Goal: Task Accomplishment & Management: Complete application form

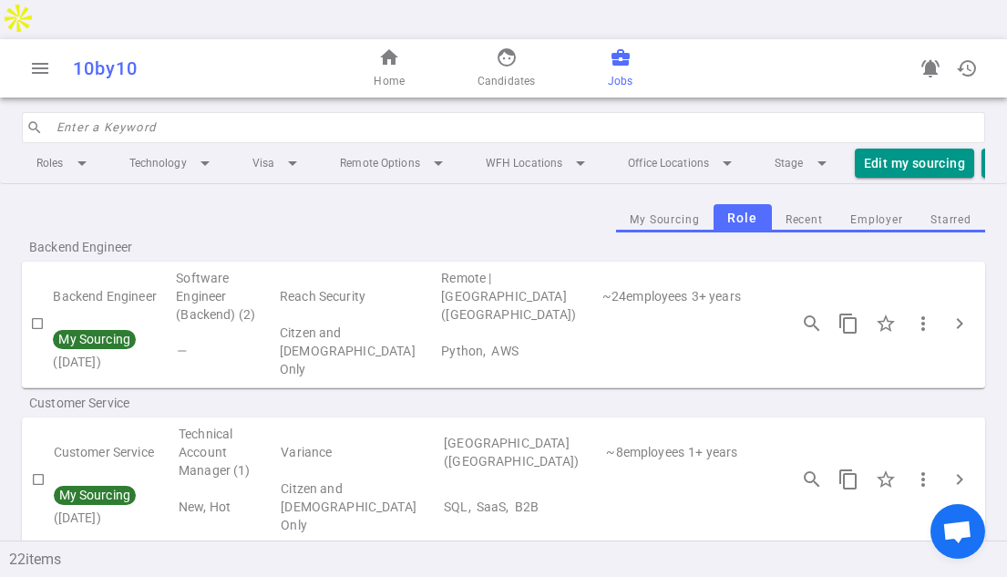
click at [173, 113] on input "search" at bounding box center [514, 127] width 917 height 29
click at [620, 46] on link "business_center Jobs" at bounding box center [620, 68] width 25 height 44
click at [169, 147] on li "Technology arrow_drop_down" at bounding box center [173, 163] width 116 height 33
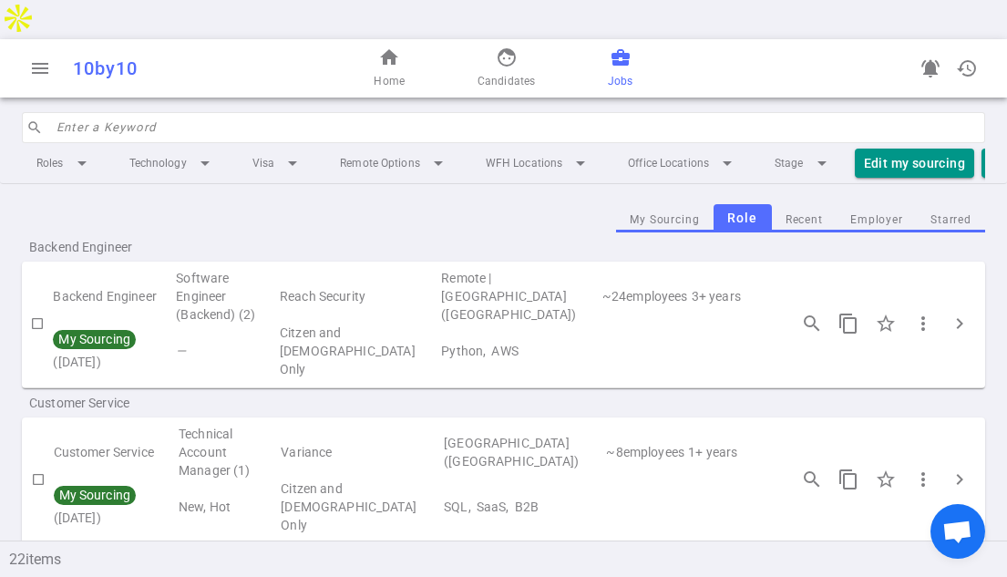
click at [126, 113] on input "search" at bounding box center [514, 127] width 917 height 29
click at [133, 113] on input "search" at bounding box center [514, 127] width 917 height 29
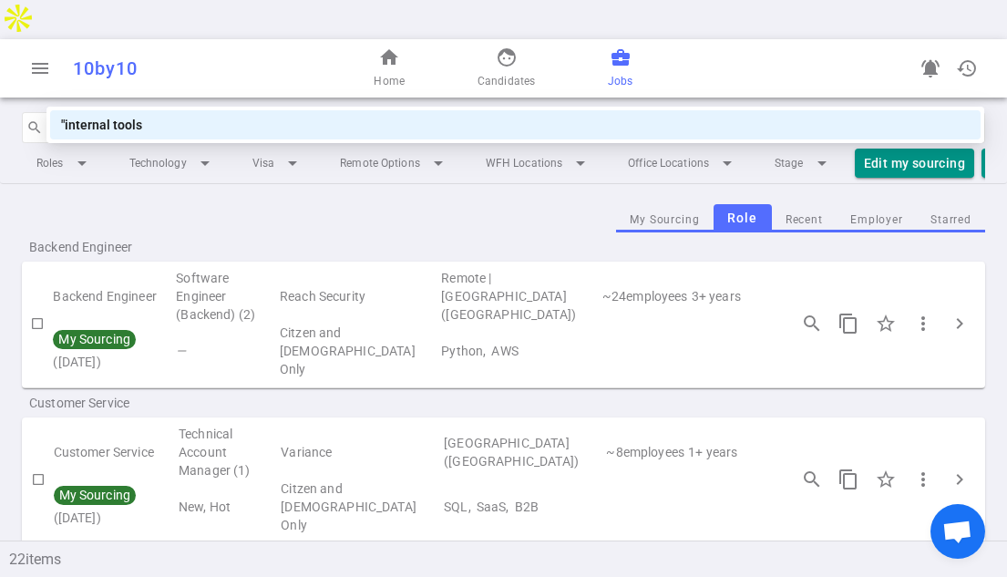
type input ""internal tools""
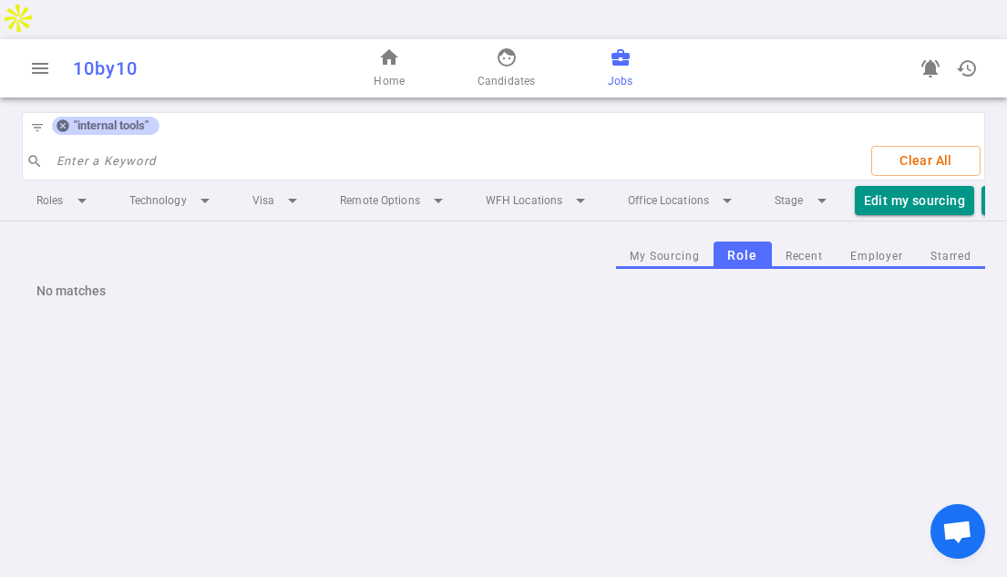
click at [66, 120] on icon at bounding box center [62, 126] width 12 height 12
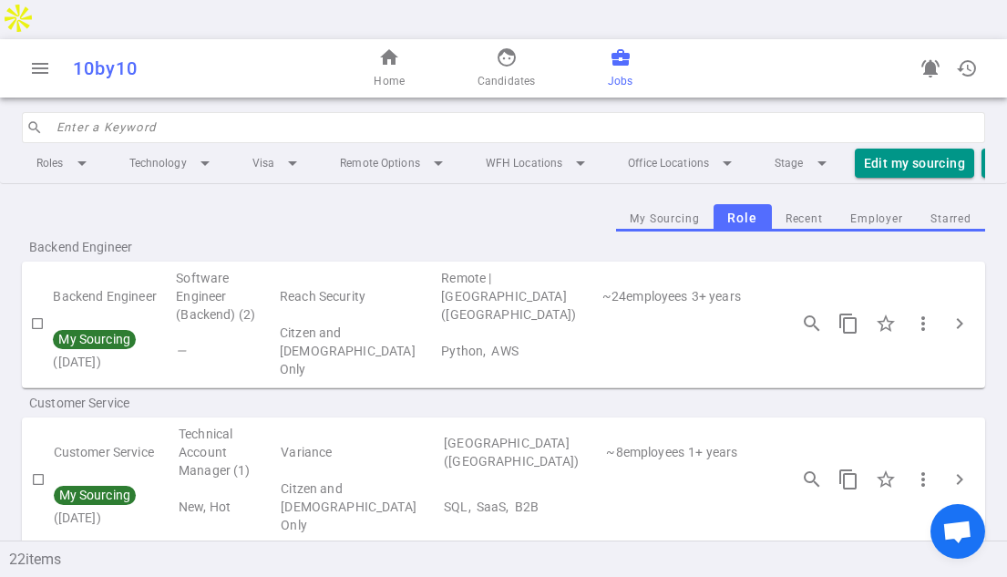
click at [90, 113] on input "search" at bounding box center [514, 127] width 917 height 29
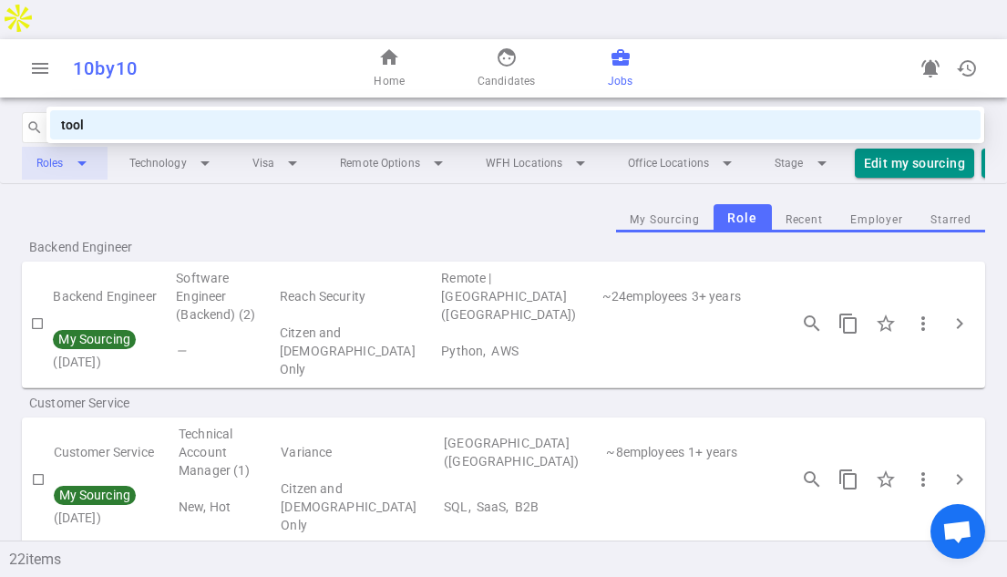
type input "tools"
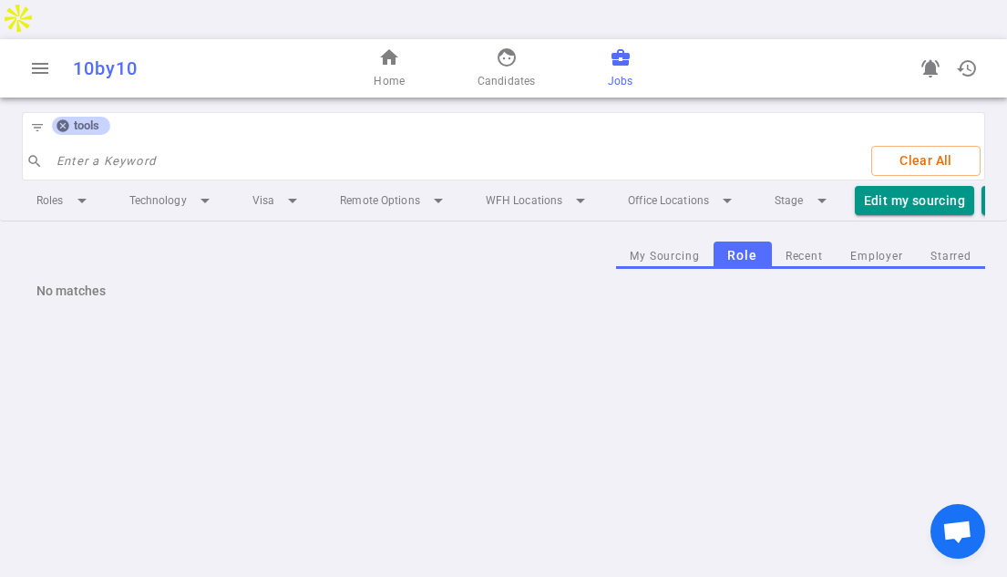
click at [54, 117] on div "tools" at bounding box center [81, 126] width 58 height 18
click at [611, 46] on link "business_center Jobs" at bounding box center [620, 68] width 25 height 44
click at [69, 118] on icon at bounding box center [63, 125] width 15 height 15
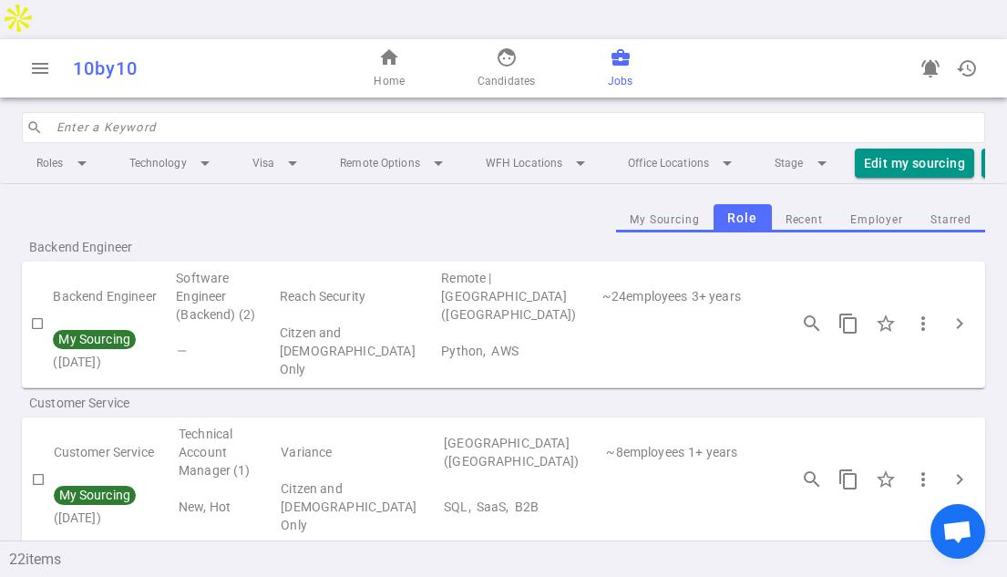
drag, startPoint x: 101, startPoint y: 91, endPoint x: 118, endPoint y: 92, distance: 16.4
click at [100, 113] on input "search" at bounding box center [514, 127] width 917 height 29
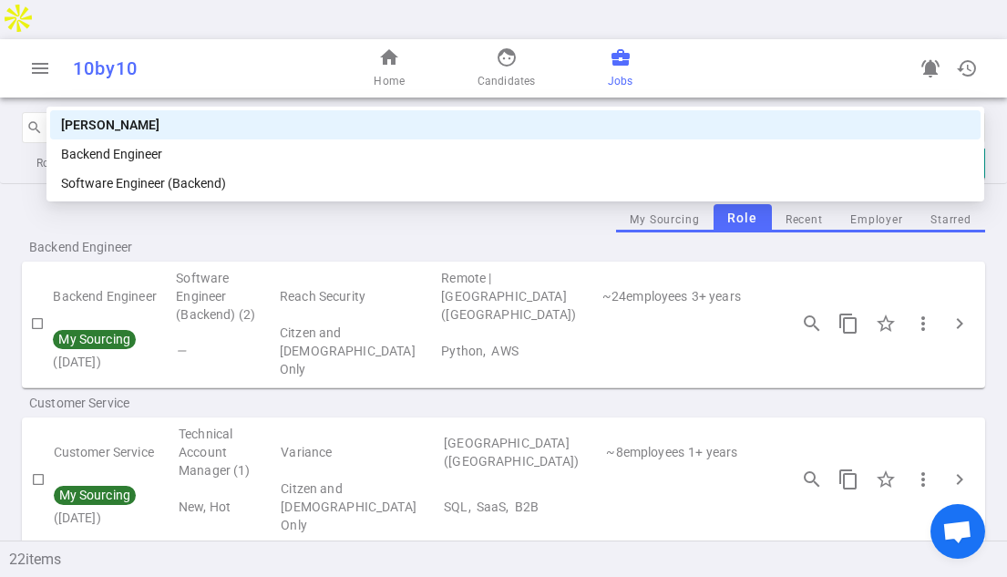
type input "backen"
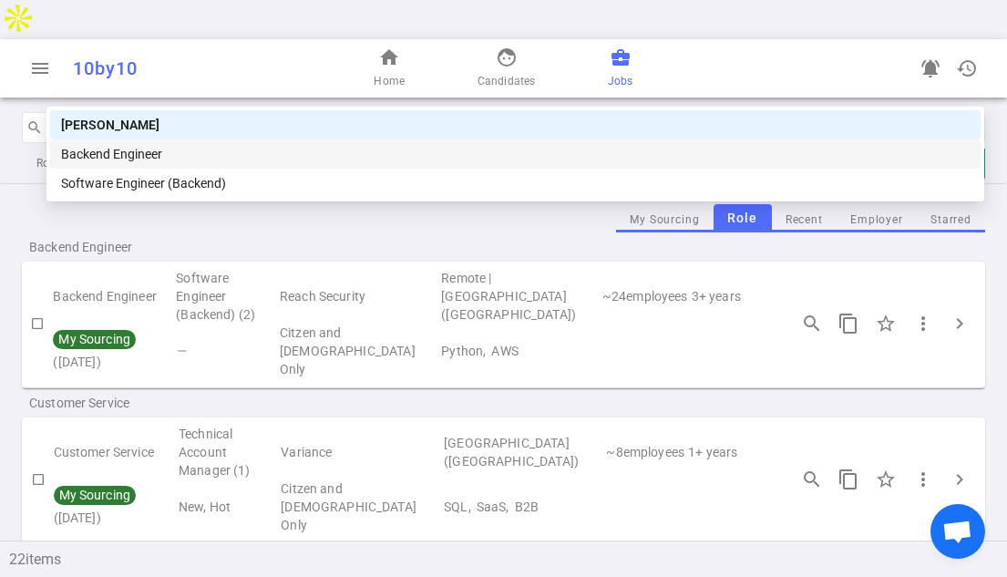
click at [148, 165] on div "Backend Engineer" at bounding box center [515, 153] width 930 height 29
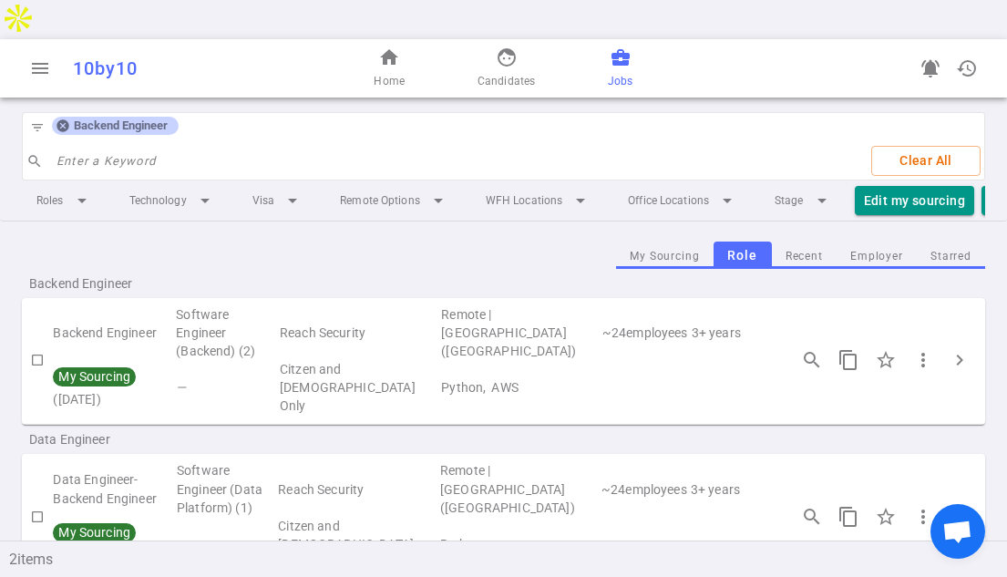
drag, startPoint x: 981, startPoint y: 154, endPoint x: 975, endPoint y: 173, distance: 20.2
click at [975, 173] on body "menu 10by10 home Home face Candidates business_center Jobs notifications_active…" at bounding box center [503, 308] width 1007 height 616
click at [682, 112] on div "filter_list Backend Engineer search Enter a Keyword Clear All" at bounding box center [503, 146] width 963 height 68
click at [61, 118] on icon at bounding box center [63, 125] width 15 height 15
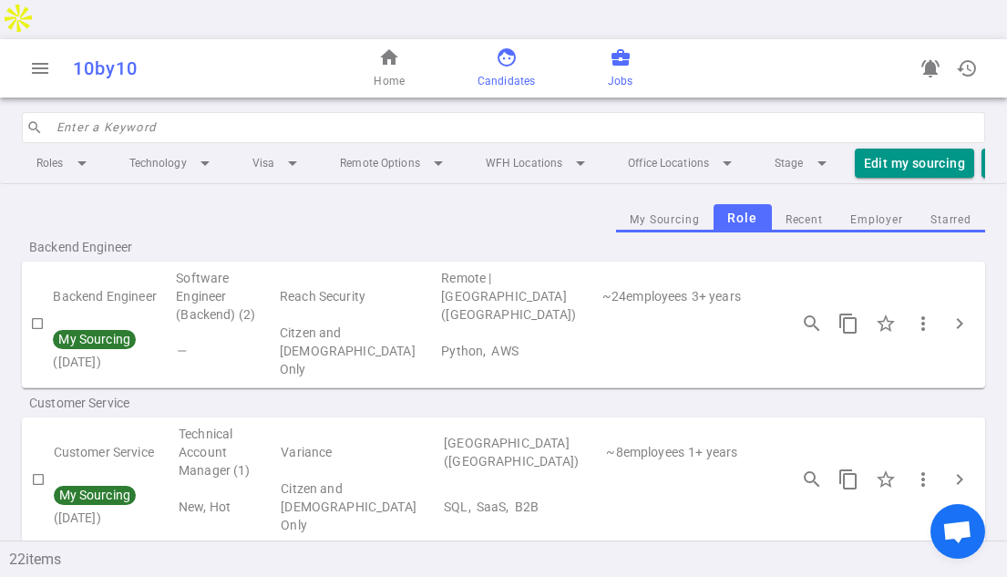
click at [504, 72] on span "Candidates" at bounding box center [505, 81] width 57 height 18
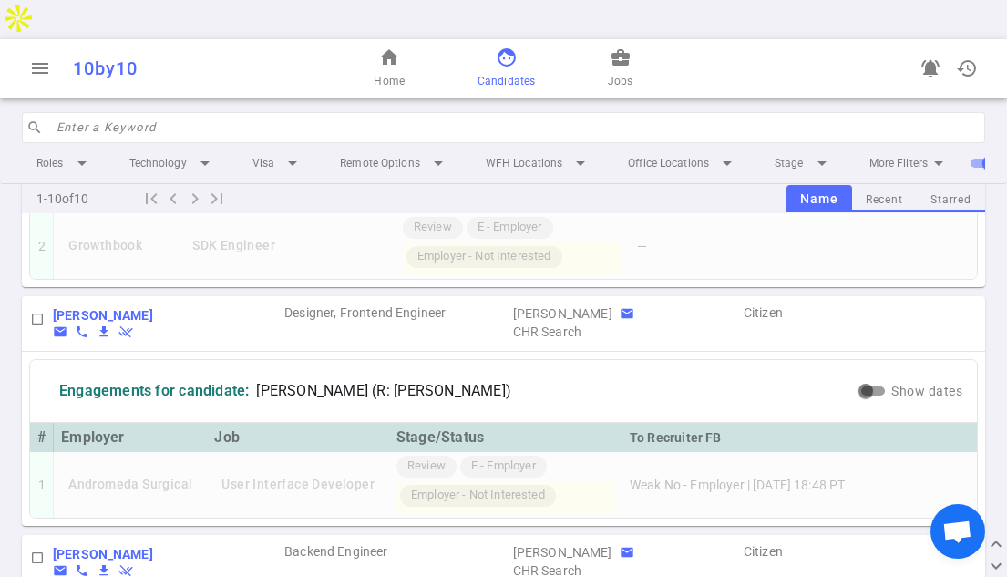
scroll to position [1417, 0]
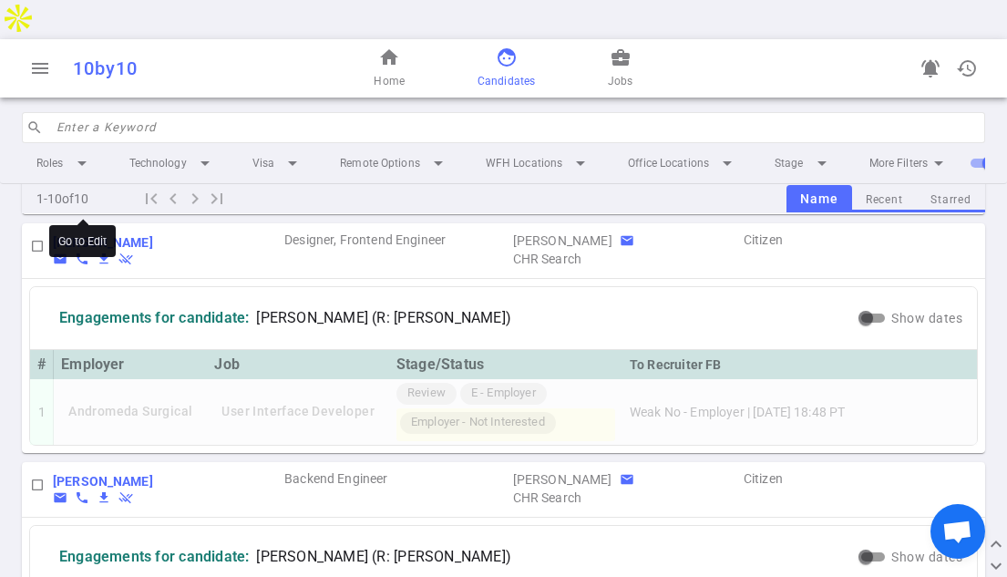
click at [102, 235] on b "[PERSON_NAME]" at bounding box center [103, 242] width 100 height 15
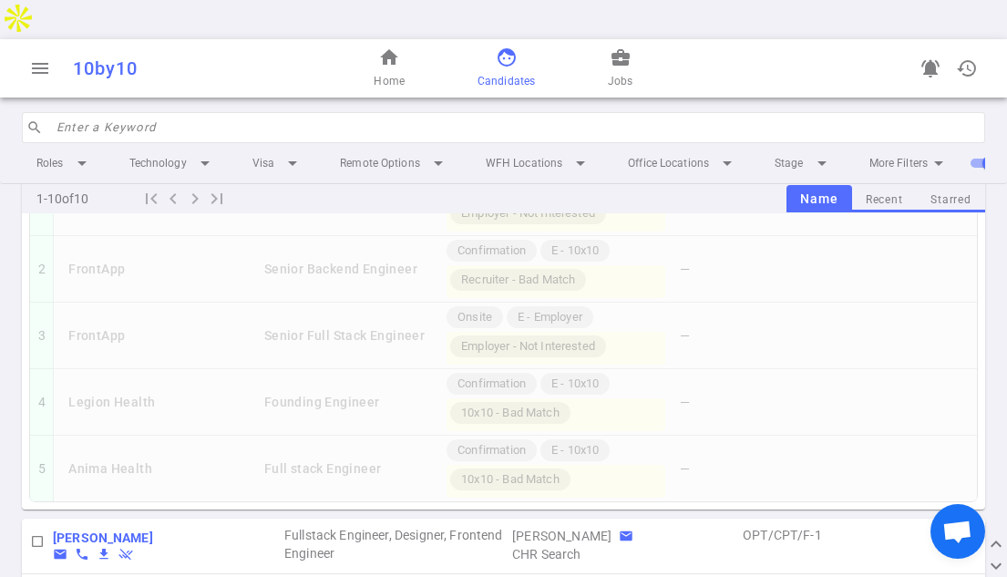
scroll to position [0, 0]
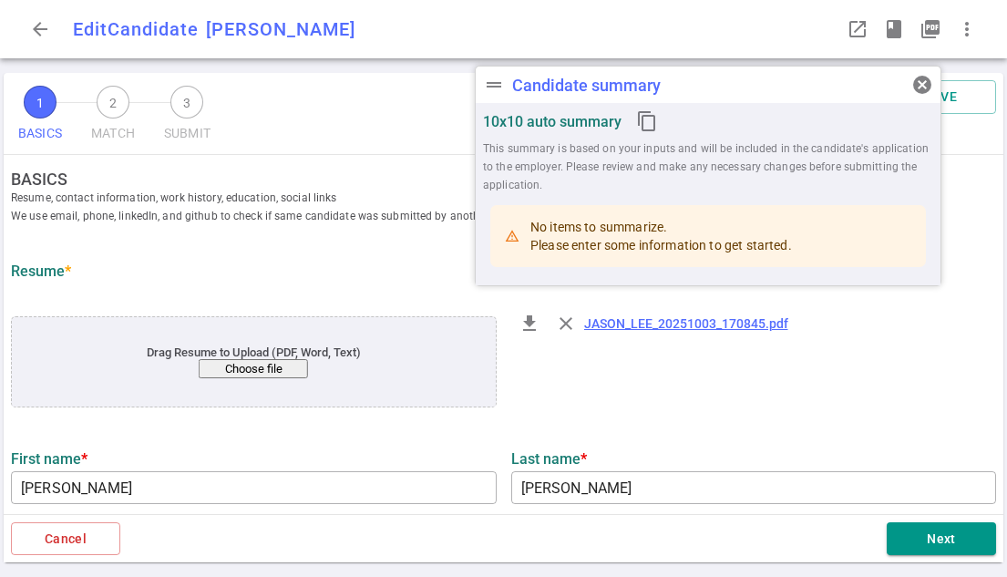
type input "[PERSON_NAME]"
type input "[EMAIL_ADDRESS][DOMAIN_NAME]"
type input "[PHONE_NUMBER]"
type input "[URL][DOMAIN_NAME][PERSON_NAME]"
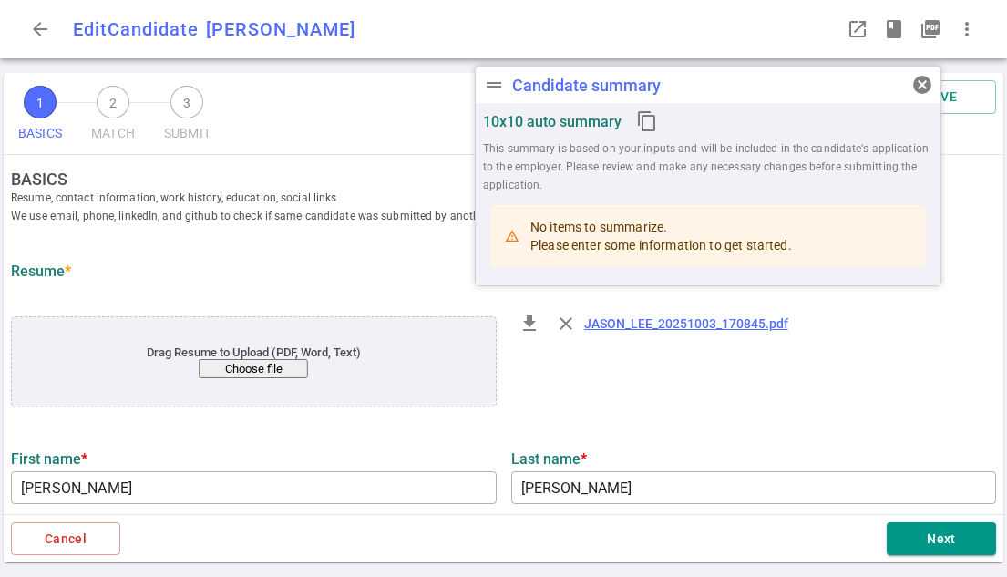
type input "Sleeper"
type input "16.8"
type input "Digipen Institute Of Technology"
type input "Computer Science"
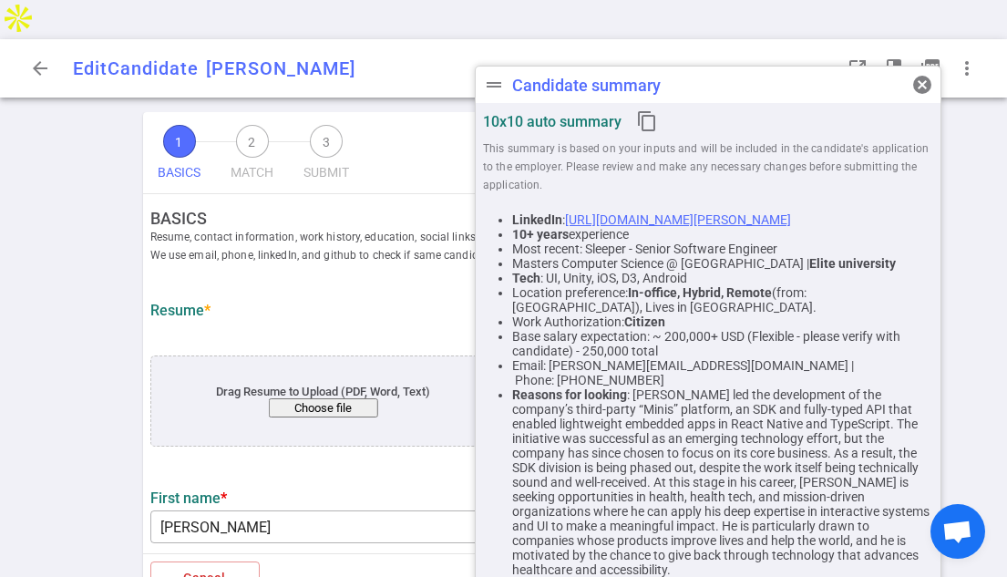
click at [943, 186] on div "1 BASICS 2 MATCH 3 SUBMIT SAVE BASICS Resume, contact information, work history…" at bounding box center [503, 364] width 1007 height 504
click at [946, 196] on div "1 BASICS 2 MATCH 3 SUBMIT SAVE BASICS Resume, contact information, work history…" at bounding box center [503, 364] width 1007 height 504
click at [925, 213] on li "LinkedIn : [URL][DOMAIN_NAME][PERSON_NAME]" at bounding box center [722, 219] width 421 height 15
click at [917, 82] on span "cancel" at bounding box center [922, 85] width 22 height 22
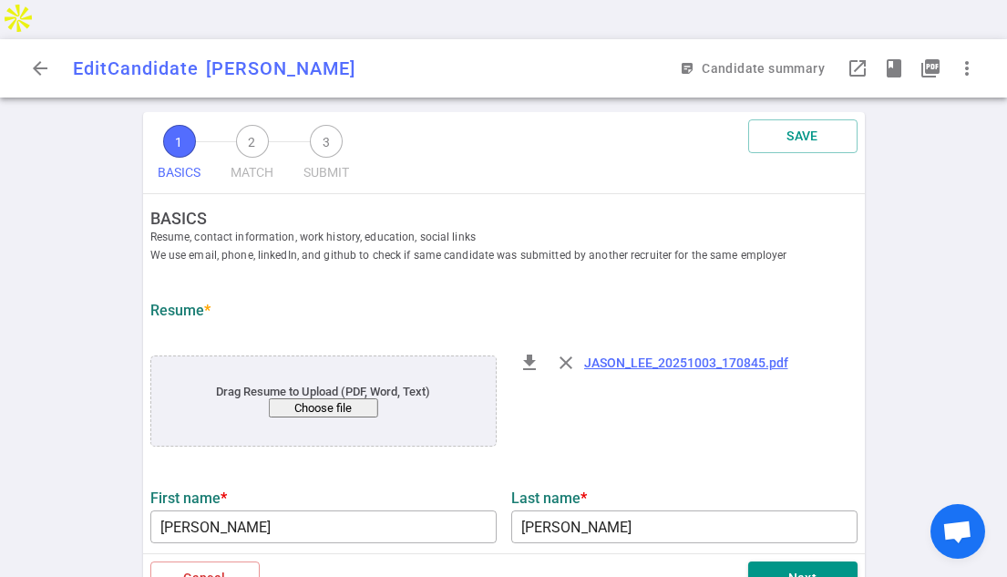
click at [849, 381] on div "file_download close JASON_LEE_20251003_170845.pdf" at bounding box center [684, 402] width 361 height 123
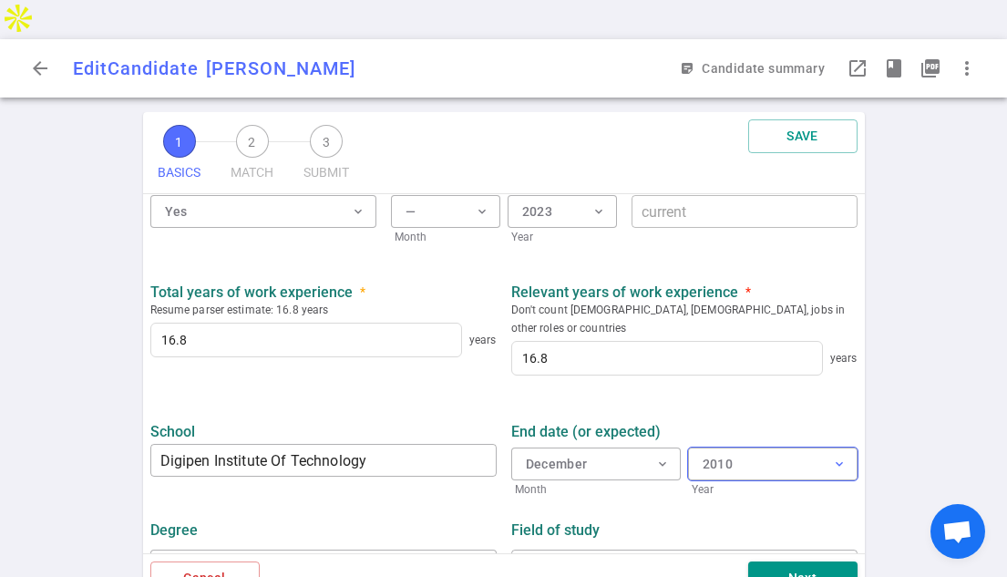
scroll to position [905, 0]
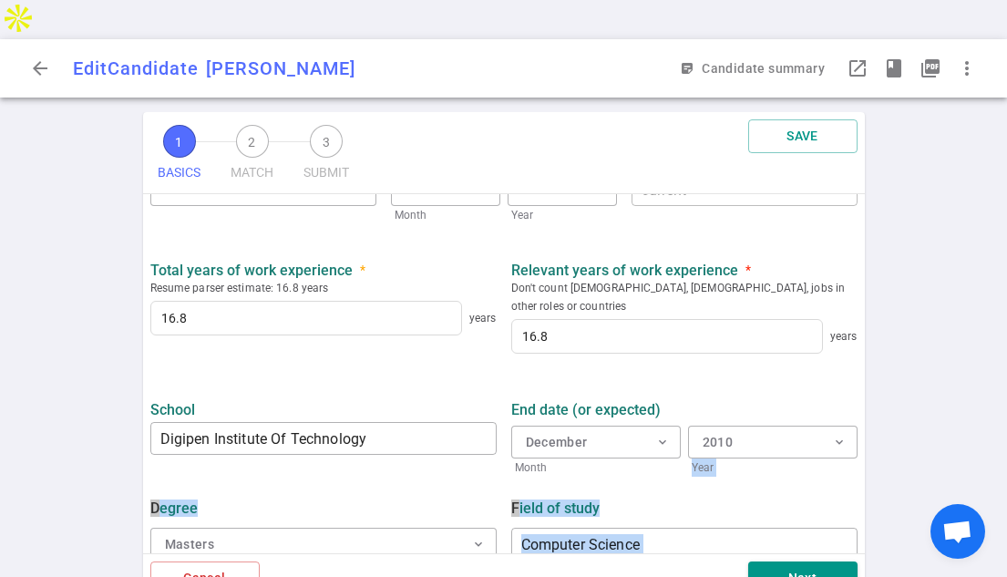
drag, startPoint x: 864, startPoint y: 485, endPoint x: 866, endPoint y: 383, distance: 101.1
click at [866, 383] on div "1 BASICS 2 MATCH 3 SUBMIT SAVE BASICS Resume, contact information, work history…" at bounding box center [503, 364] width 729 height 504
